Goal: Navigation & Orientation: Find specific page/section

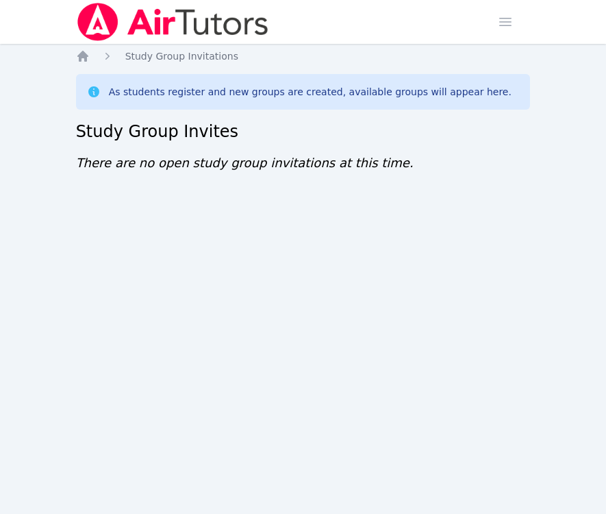
click at [60, 423] on div "Home Sessions Study Groups Students Messages Open user menu [PERSON_NAME] Open …" at bounding box center [303, 257] width 606 height 514
click at [86, 208] on div "Home Sessions Study Groups Students Messages Open user menu Sokha Lee Open main…" at bounding box center [303, 257] width 606 height 514
